Goal: Register for event/course

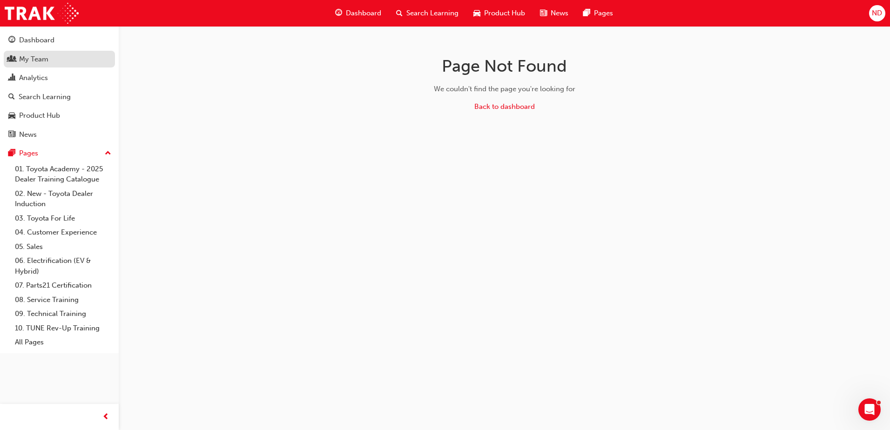
click at [24, 57] on div "My Team" at bounding box center [33, 59] width 29 height 11
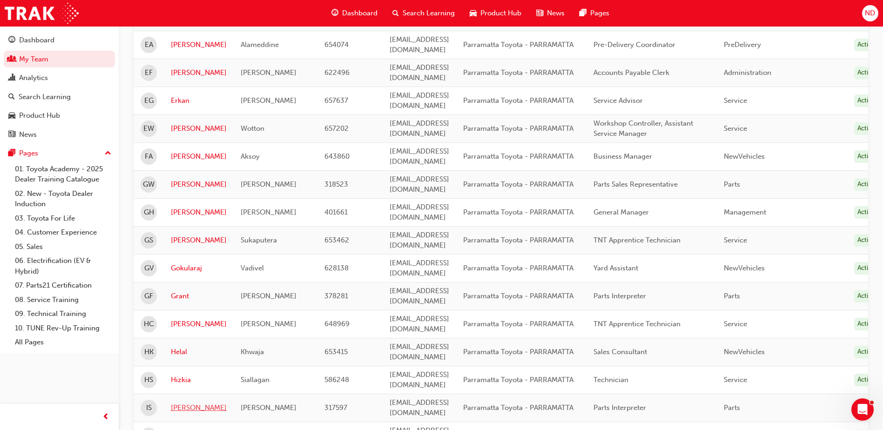
scroll to position [1125, 0]
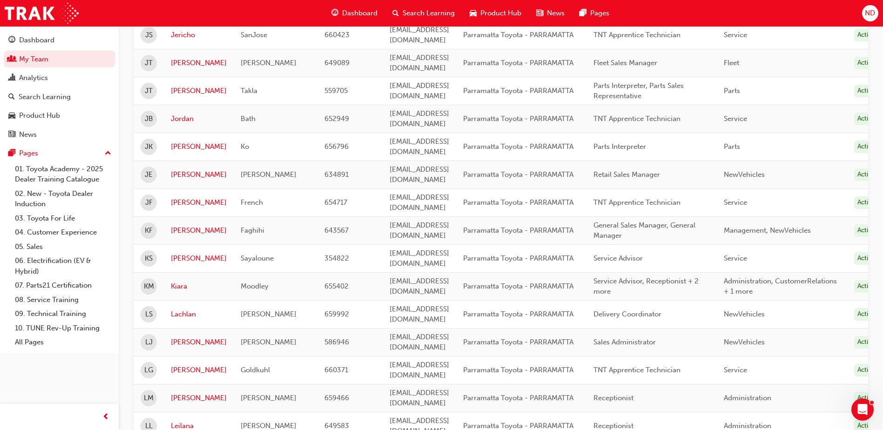
scroll to position [473, 0]
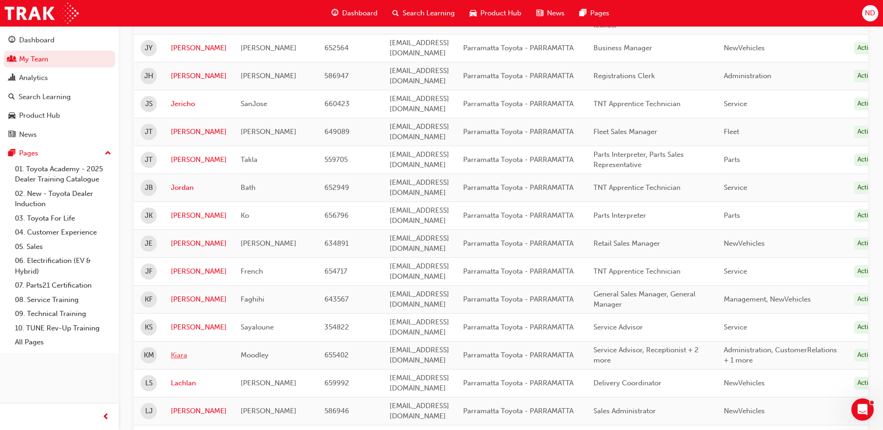
click at [177, 350] on link "Kiara" at bounding box center [199, 355] width 56 height 11
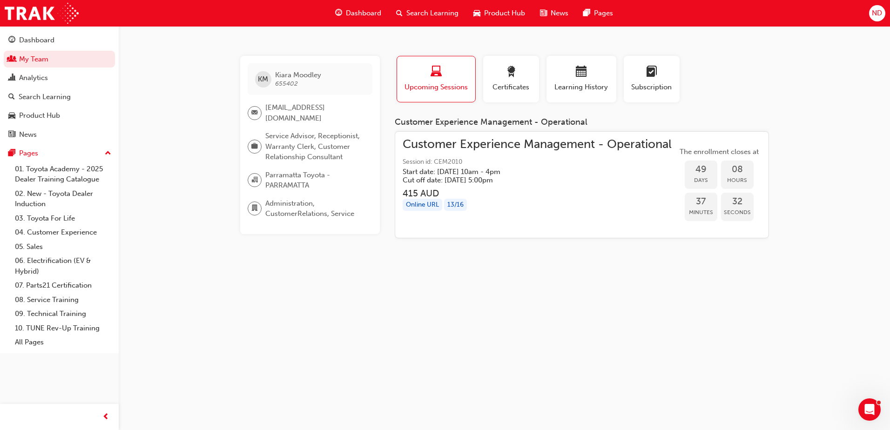
click at [422, 11] on span "Search Learning" at bounding box center [432, 13] width 52 height 11
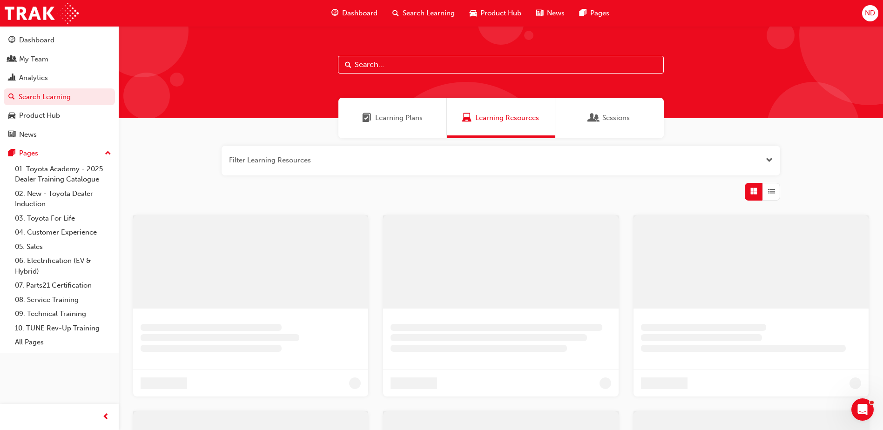
click at [387, 68] on input "text" at bounding box center [501, 65] width 326 height 18
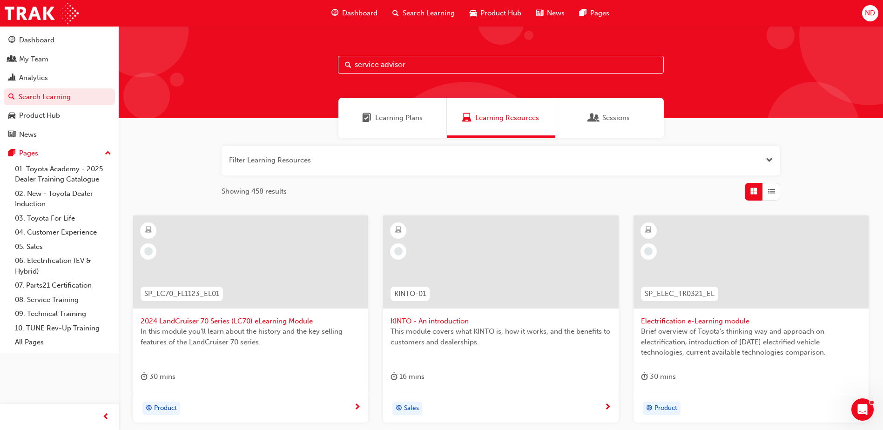
type input "service advisor"
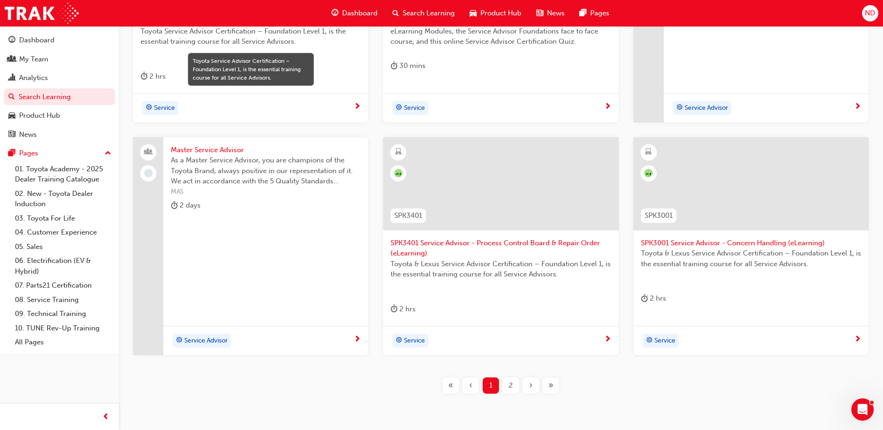
scroll to position [350, 0]
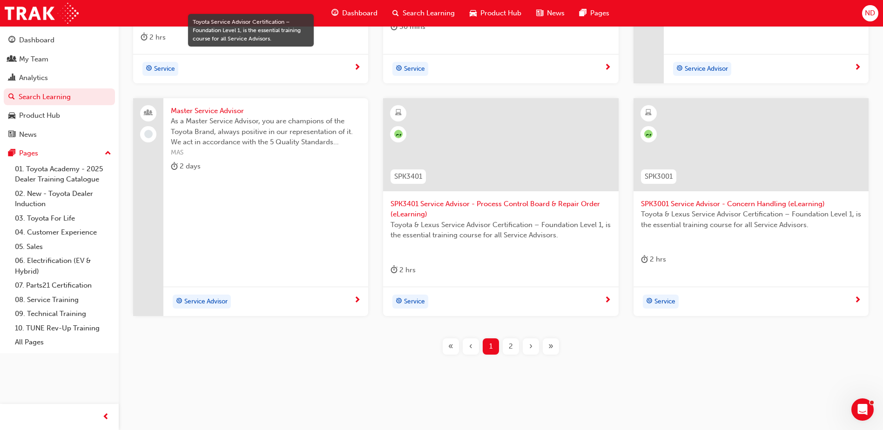
click at [533, 345] on div "›" at bounding box center [531, 346] width 16 height 16
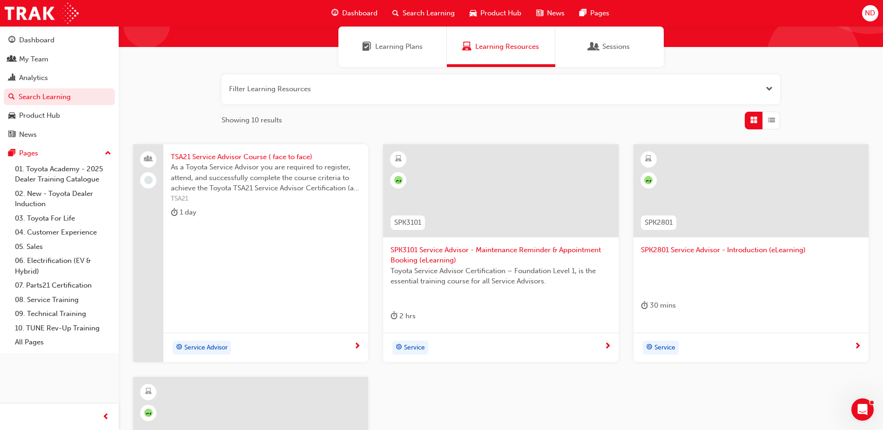
scroll to position [71, 0]
click at [231, 157] on span "TSA21 Service Advisor Course ( face to face)" at bounding box center [266, 157] width 190 height 11
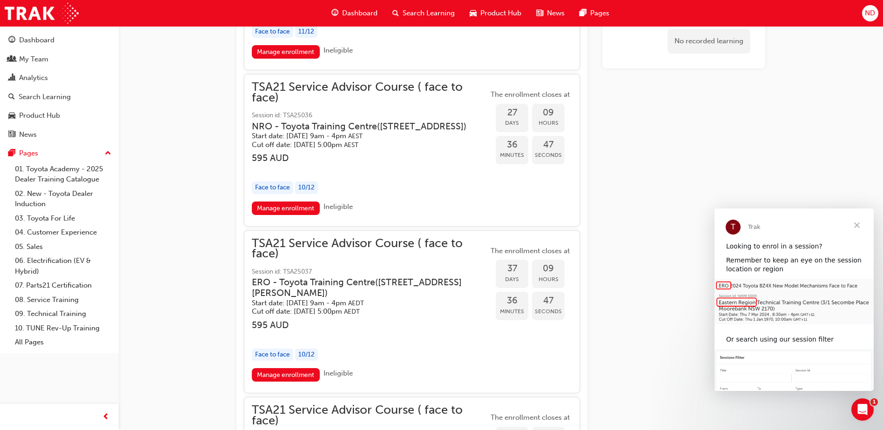
scroll to position [1909, 0]
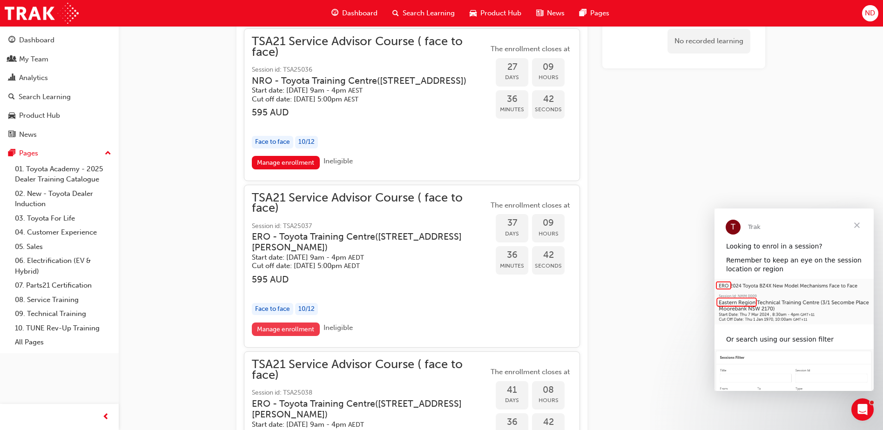
click at [287, 336] on link "Manage enrollment" at bounding box center [286, 330] width 68 height 14
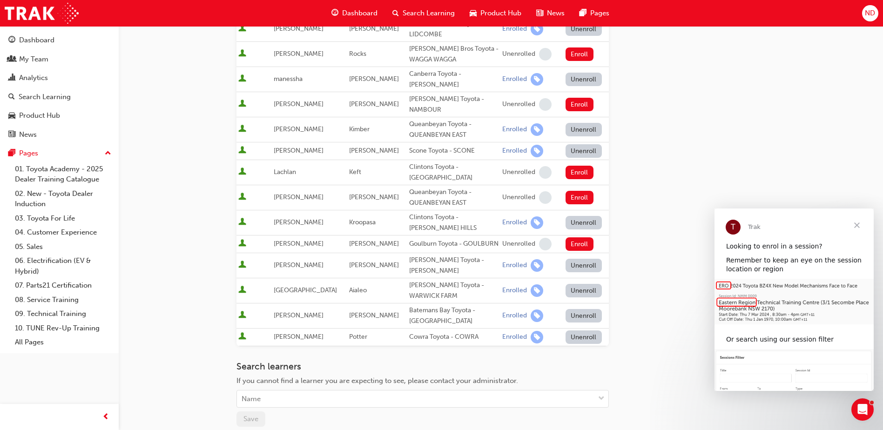
scroll to position [279, 0]
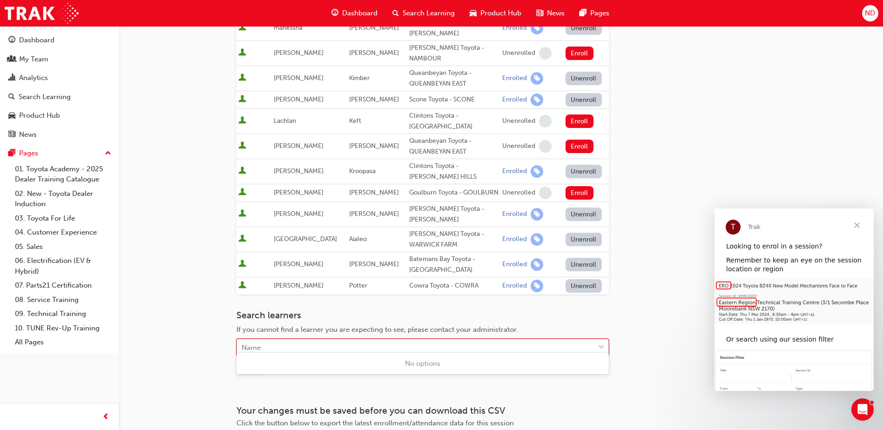
click at [309, 344] on div "Name" at bounding box center [416, 348] width 358 height 16
type input "kiara"
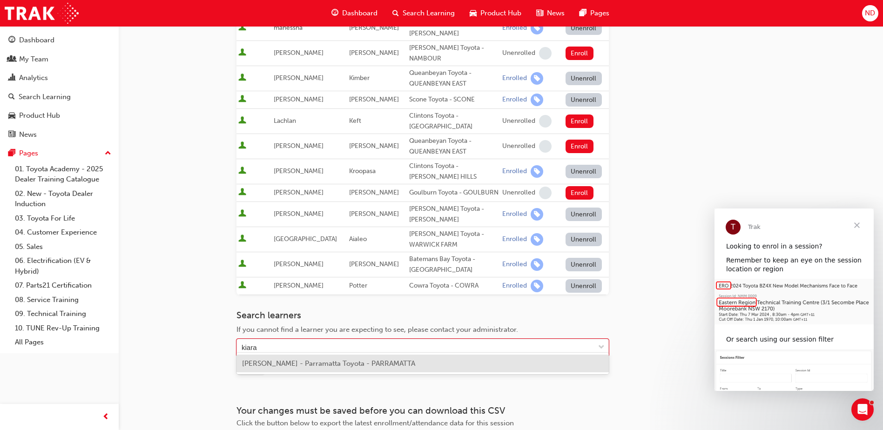
click at [301, 364] on span "[PERSON_NAME] - Parramatta Toyota - PARRAMATTA" at bounding box center [328, 363] width 173 height 8
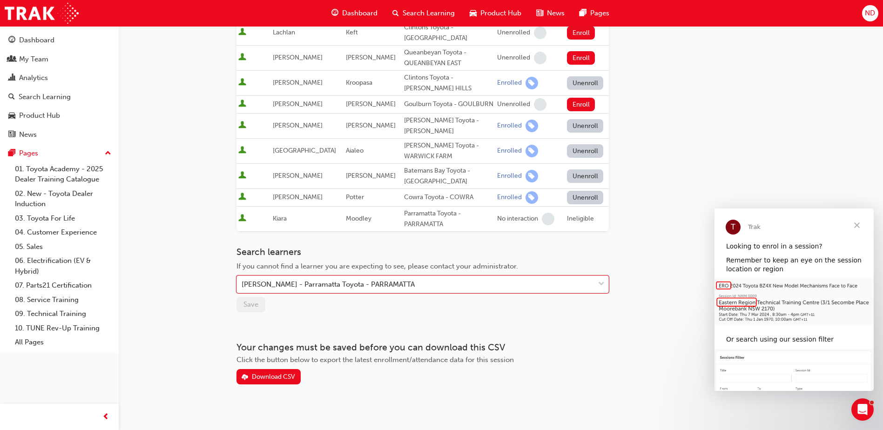
scroll to position [321, 0]
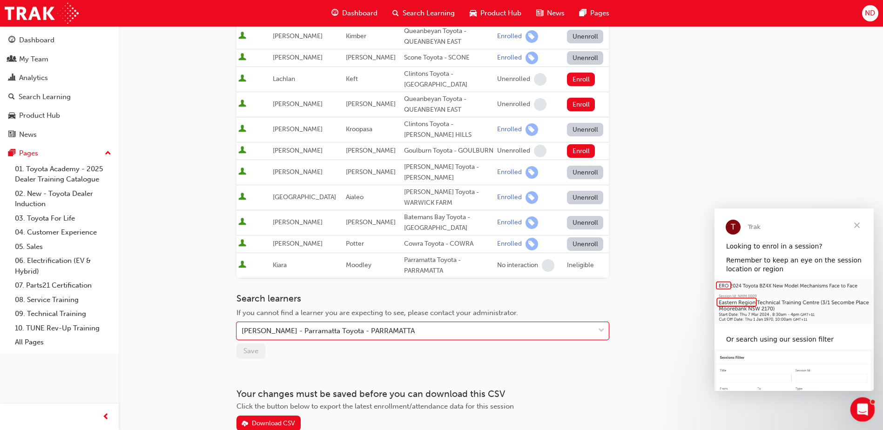
click at [853, 406] on div "Open Intercom Messenger" at bounding box center [861, 408] width 31 height 31
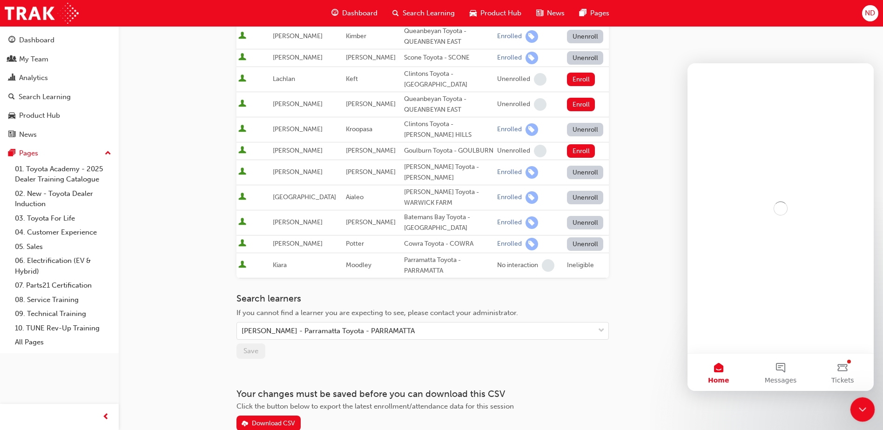
scroll to position [0, 0]
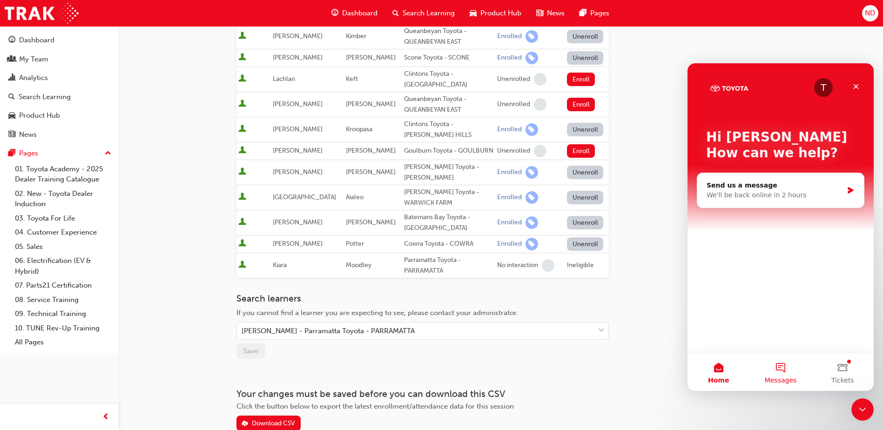
click at [786, 367] on button "Messages" at bounding box center [780, 372] width 62 height 37
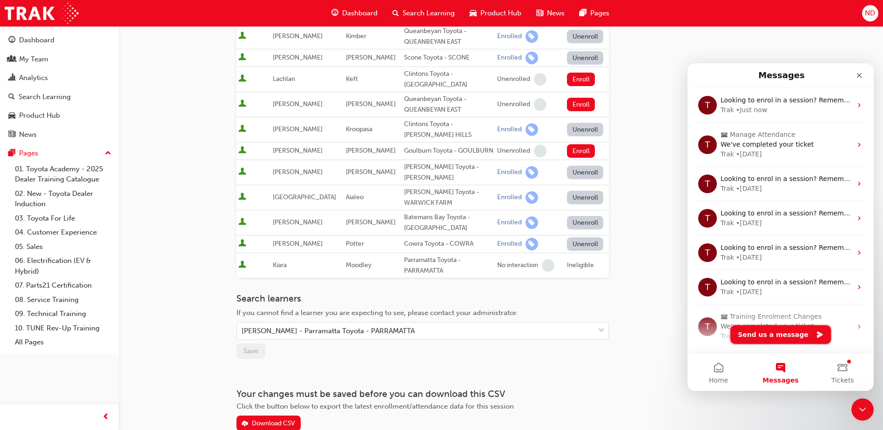
click at [777, 338] on button "Send us a message" at bounding box center [780, 334] width 101 height 19
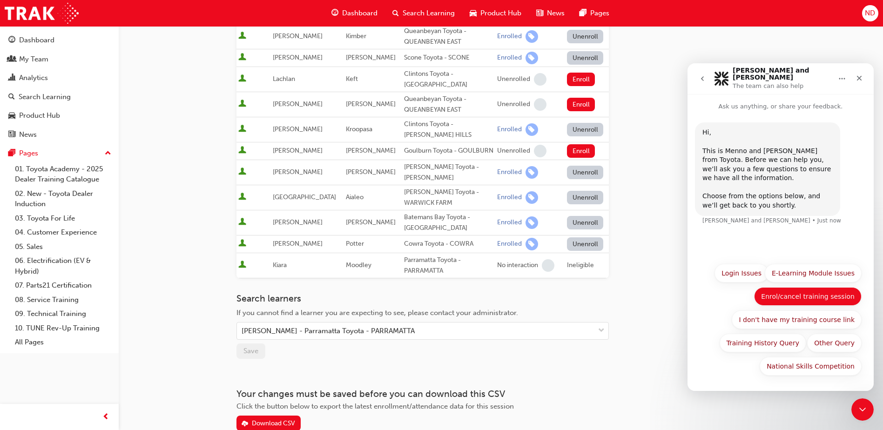
click at [799, 298] on button "Enrol/cancel training session" at bounding box center [808, 296] width 108 height 19
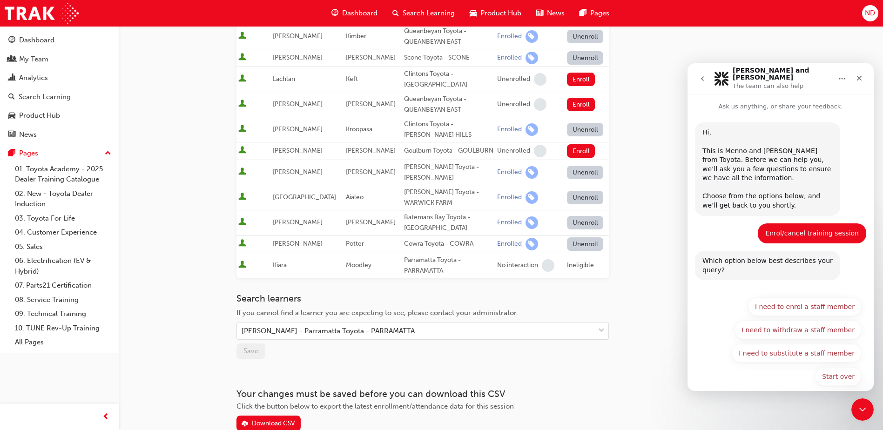
scroll to position [5, 0]
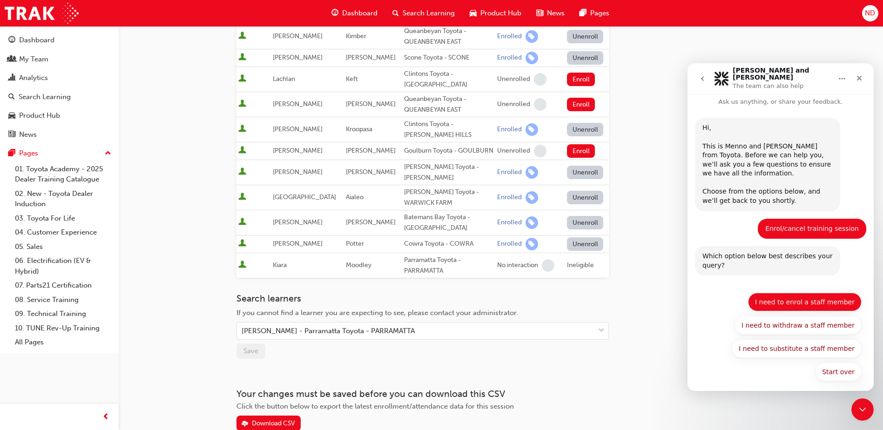
click at [799, 295] on button "I need to enrol a staff member" at bounding box center [805, 302] width 114 height 19
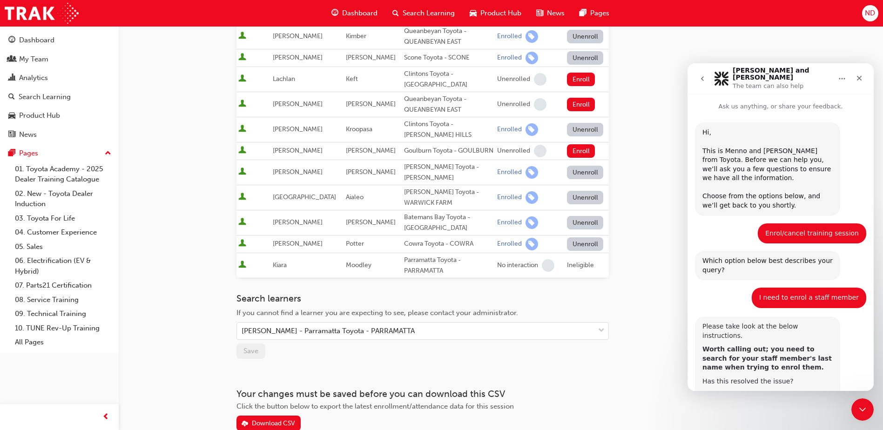
scroll to position [74, 0]
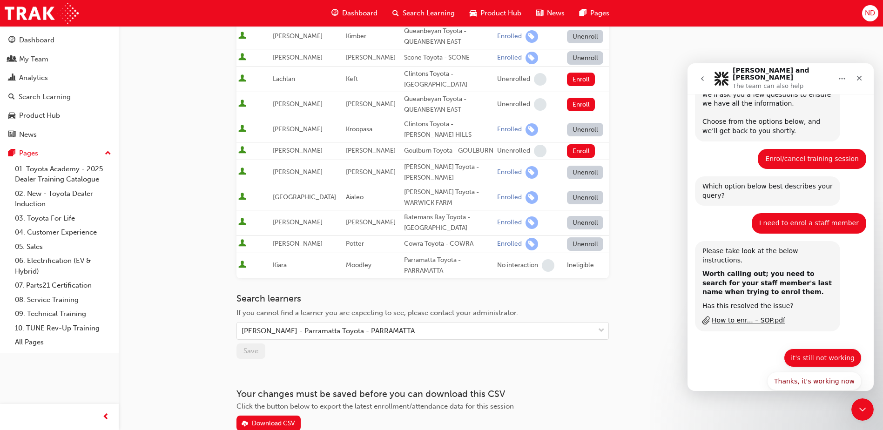
click at [816, 349] on button "it's still not working" at bounding box center [823, 358] width 78 height 19
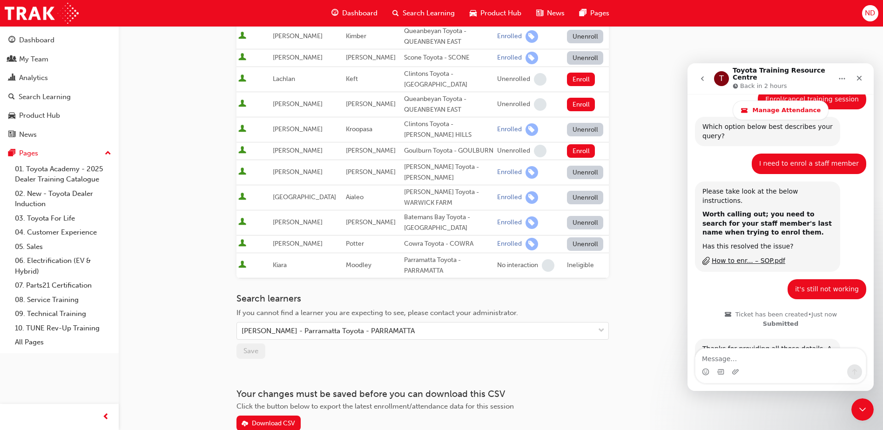
scroll to position [220, 0]
